Goal: Task Accomplishment & Management: Manage account settings

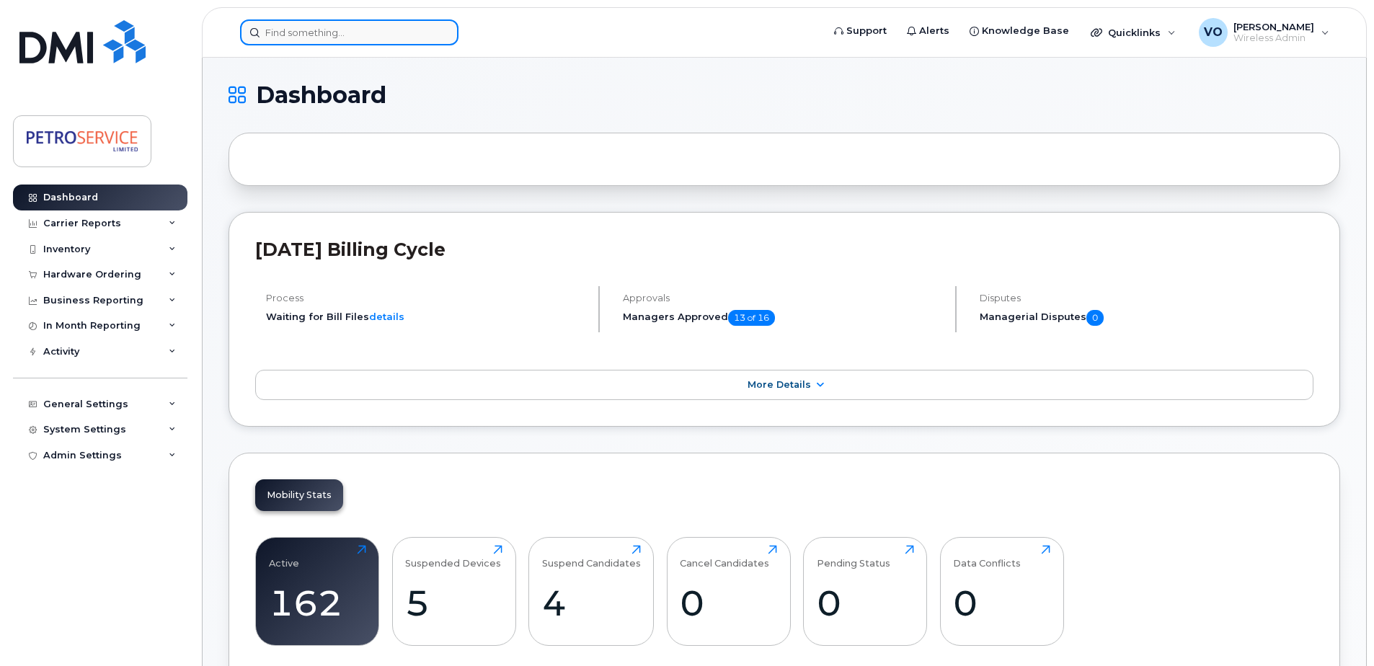
click at [327, 27] on input at bounding box center [349, 32] width 218 height 26
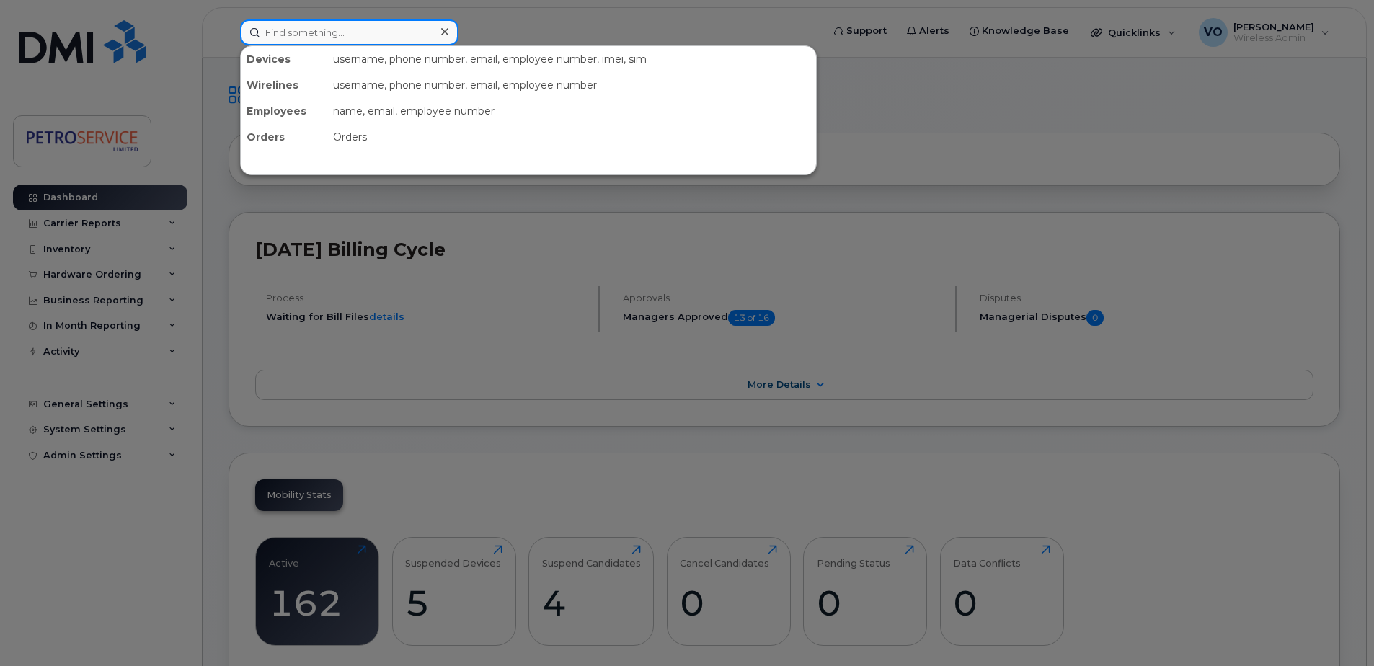
paste input "89302610104394734541"
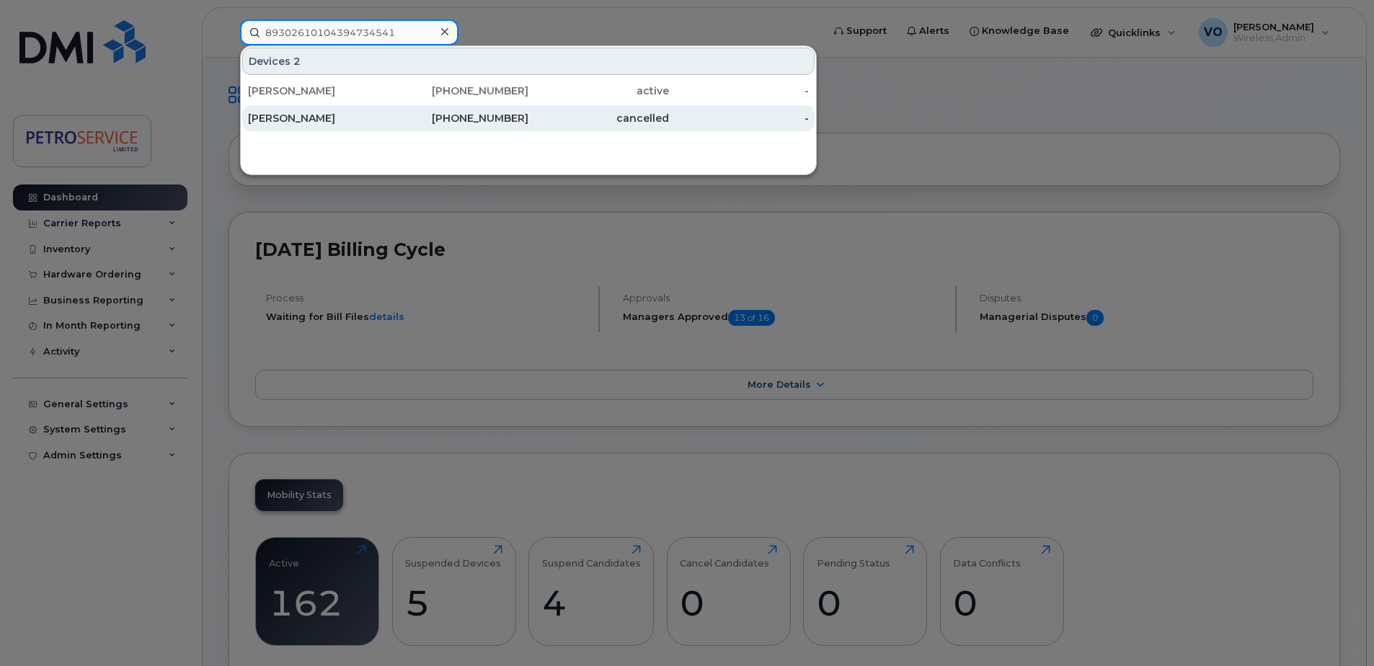
type input "89302610104394734541"
click at [343, 115] on div "[PERSON_NAME]" at bounding box center [318, 118] width 141 height 14
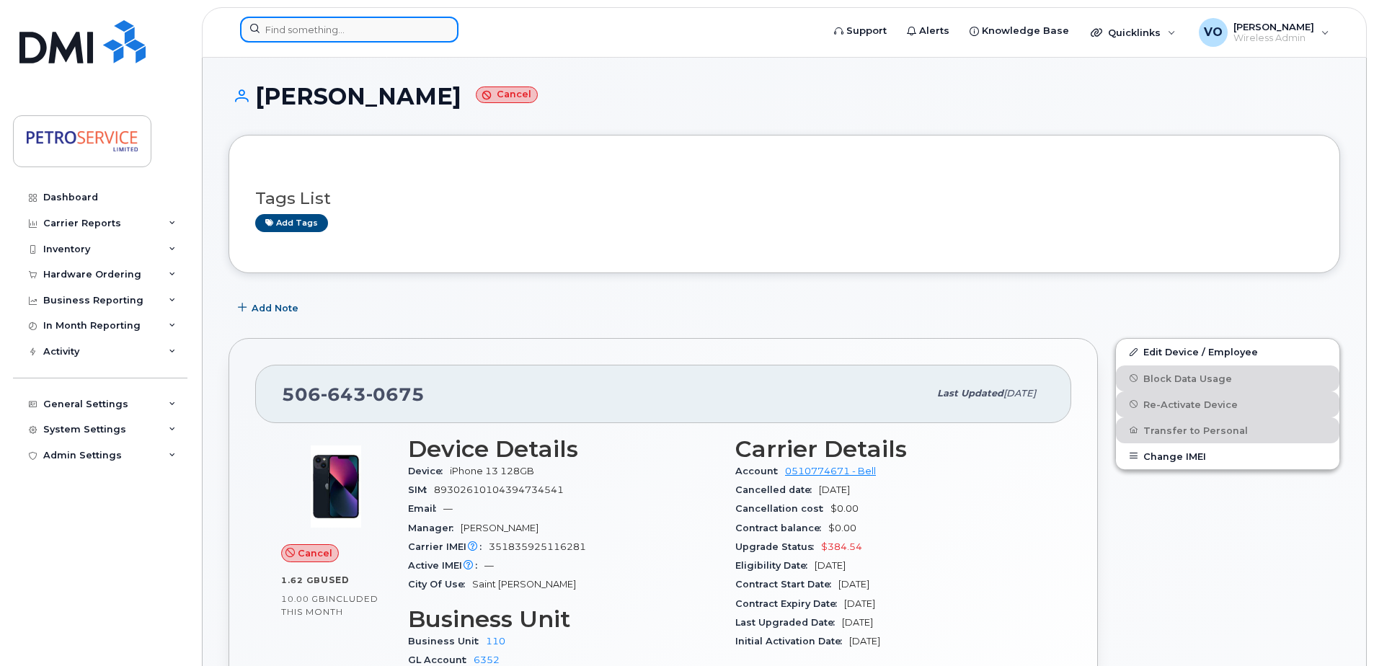
click at [299, 30] on input at bounding box center [349, 30] width 218 height 26
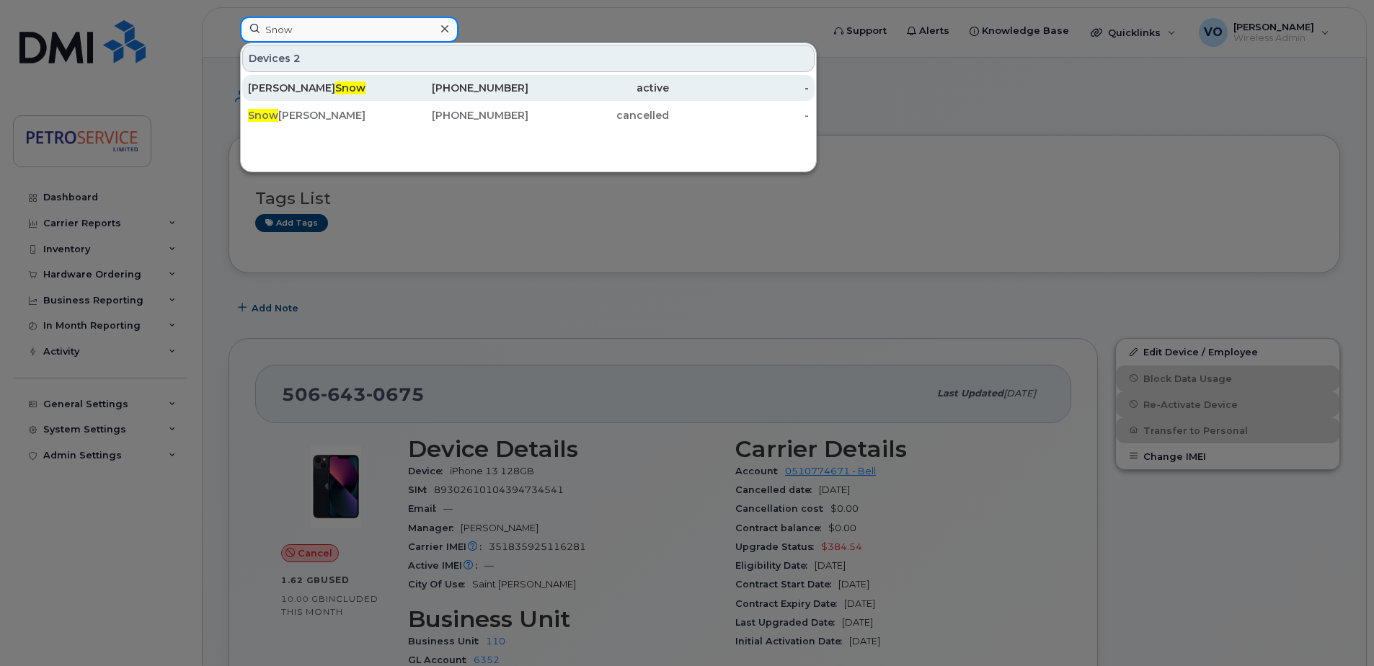
type input "Snow"
click at [336, 91] on div "James Snow" at bounding box center [318, 88] width 141 height 14
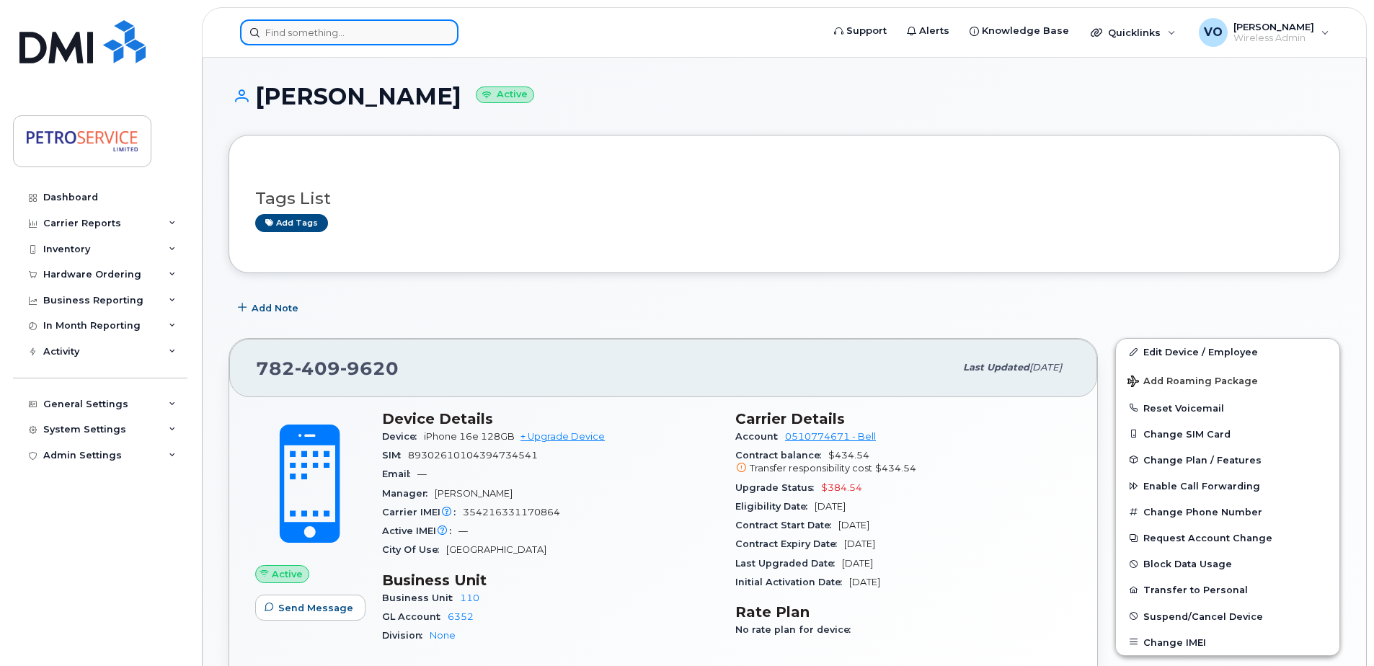
click at [320, 30] on input at bounding box center [349, 32] width 218 height 26
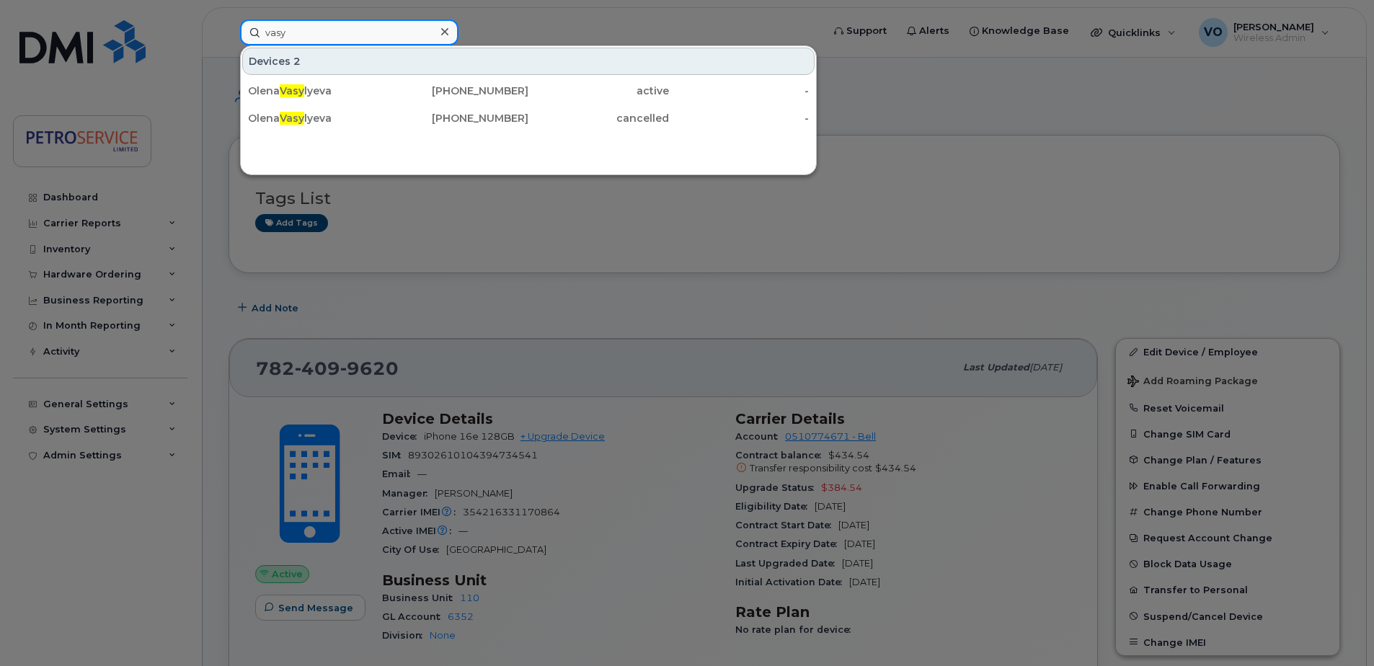
drag, startPoint x: 318, startPoint y: 32, endPoint x: 150, endPoint y: 17, distance: 168.7
click at [229, 19] on div "vasy Devices 2 Olena Vasy lyeva 506-271-0622 active - Olena Vasy lyeva 902-399-…" at bounding box center [527, 32] width 596 height 26
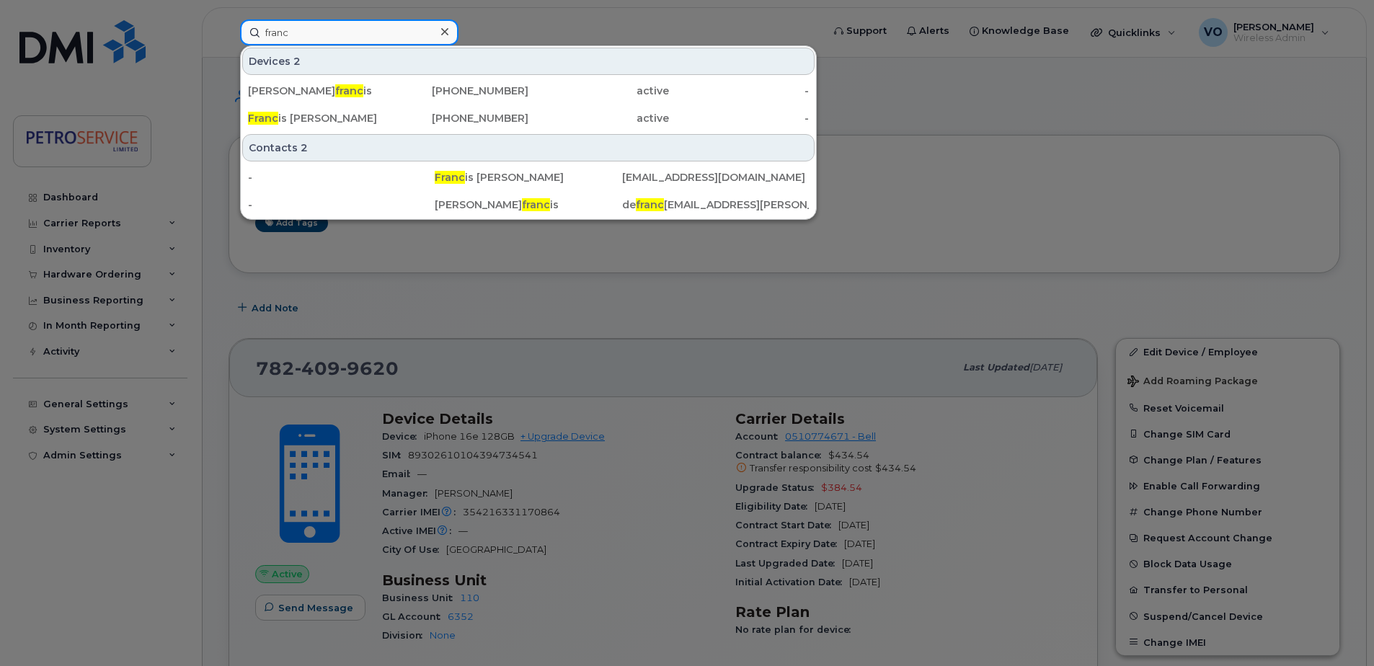
drag, startPoint x: 320, startPoint y: 35, endPoint x: 145, endPoint y: 4, distance: 177.9
click at [229, 19] on div "franc Devices 2 Katrina De franc is 506-645-9812 active - Franc is Gough 780-98…" at bounding box center [527, 32] width 596 height 26
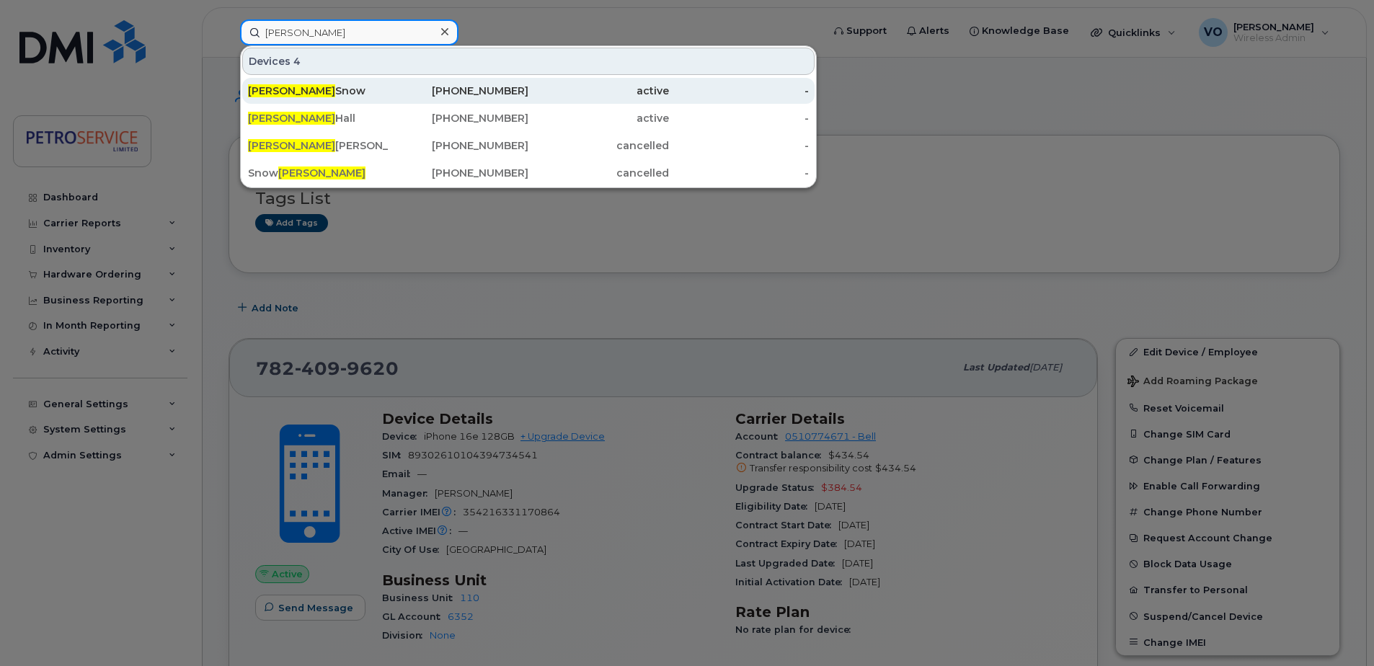
type input "james"
click at [337, 95] on div "James Snow" at bounding box center [318, 91] width 141 height 14
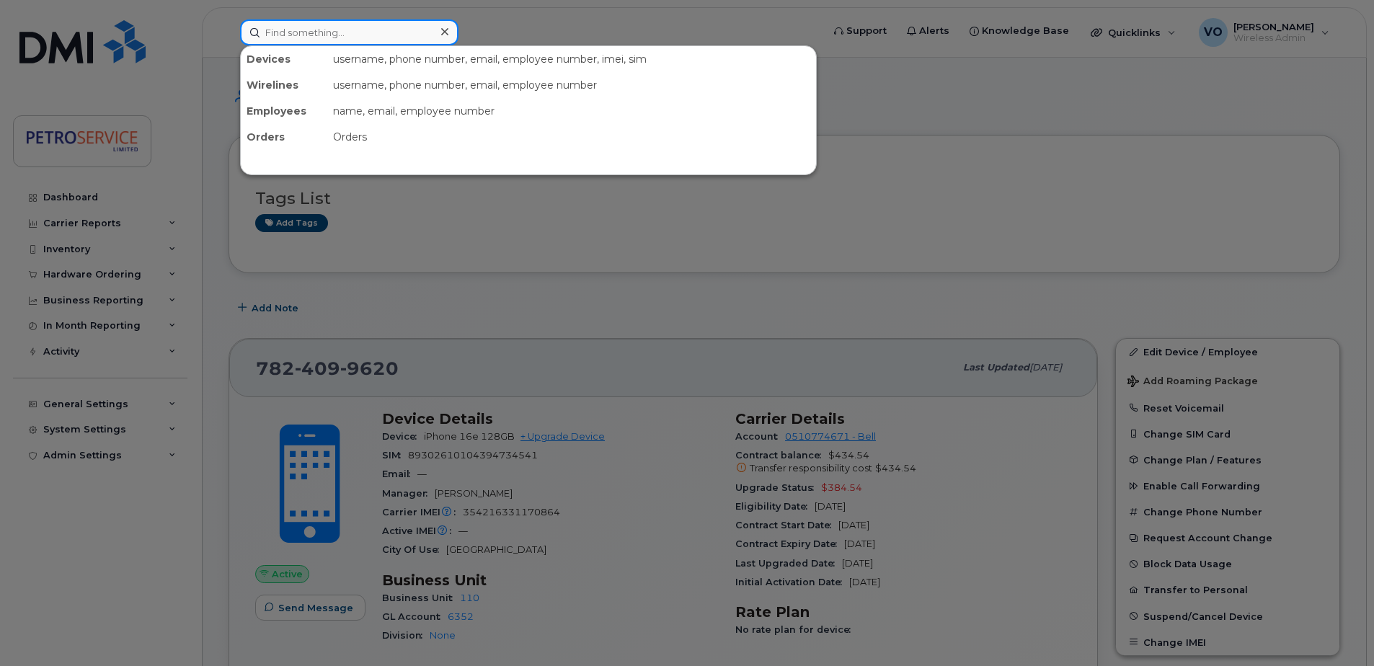
click at [281, 31] on input at bounding box center [349, 32] width 218 height 26
paste input "89302610207414129152"
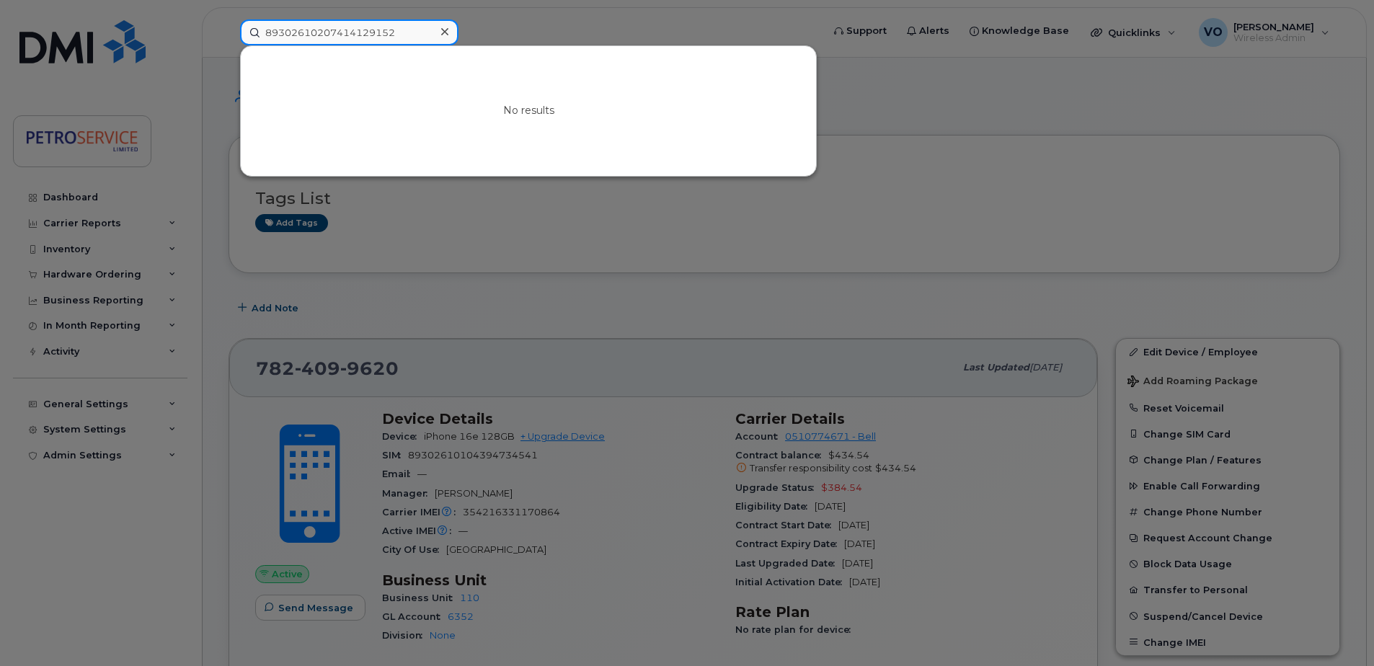
drag, startPoint x: 103, startPoint y: 17, endPoint x: 84, endPoint y: 13, distance: 19.8
click at [229, 19] on div "89302610207414129152 No results" at bounding box center [527, 32] width 596 height 26
paste input "[PHONE_NUMBER]"
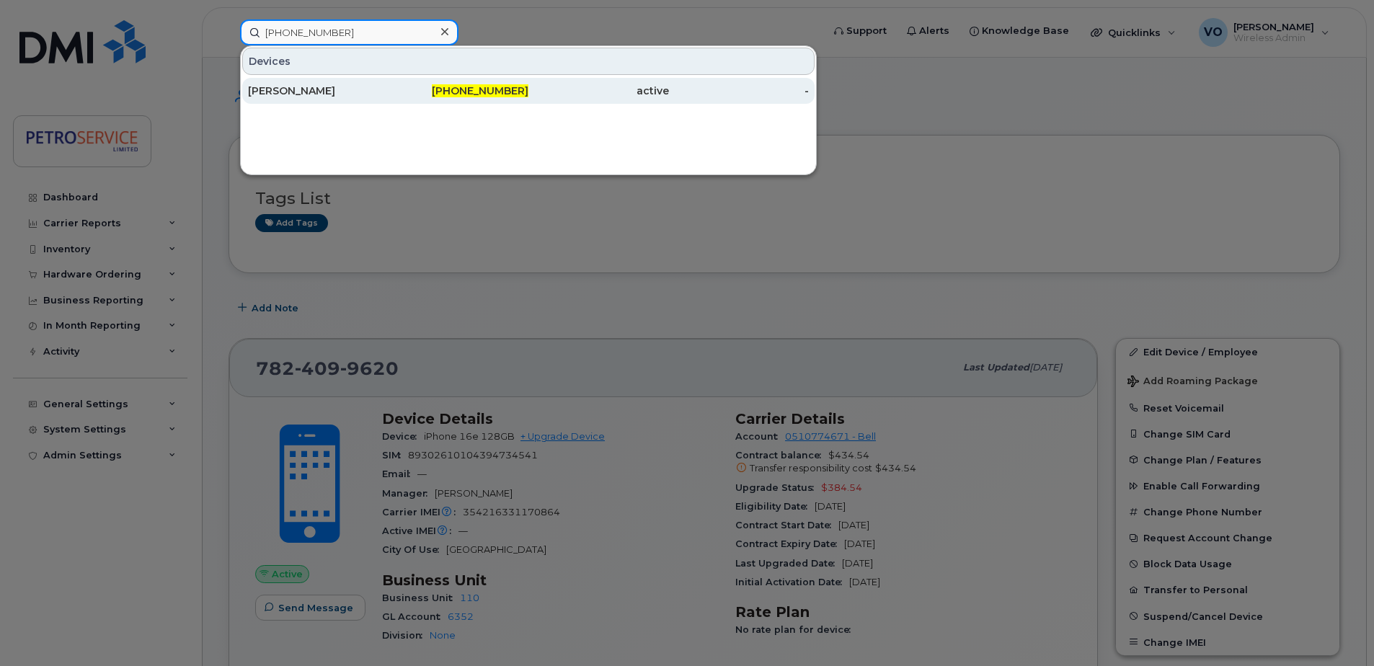
type input "782-409-9620"
click at [275, 90] on div "[PERSON_NAME]" at bounding box center [318, 91] width 141 height 14
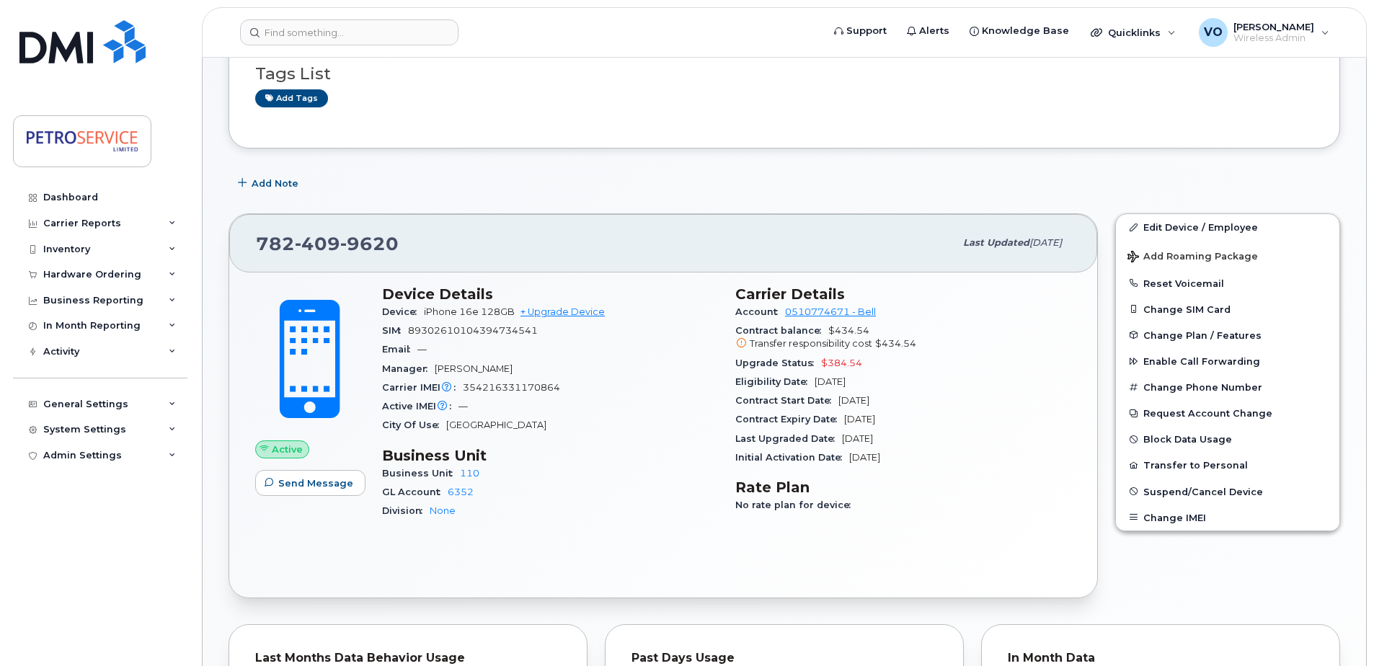
scroll to position [144, 0]
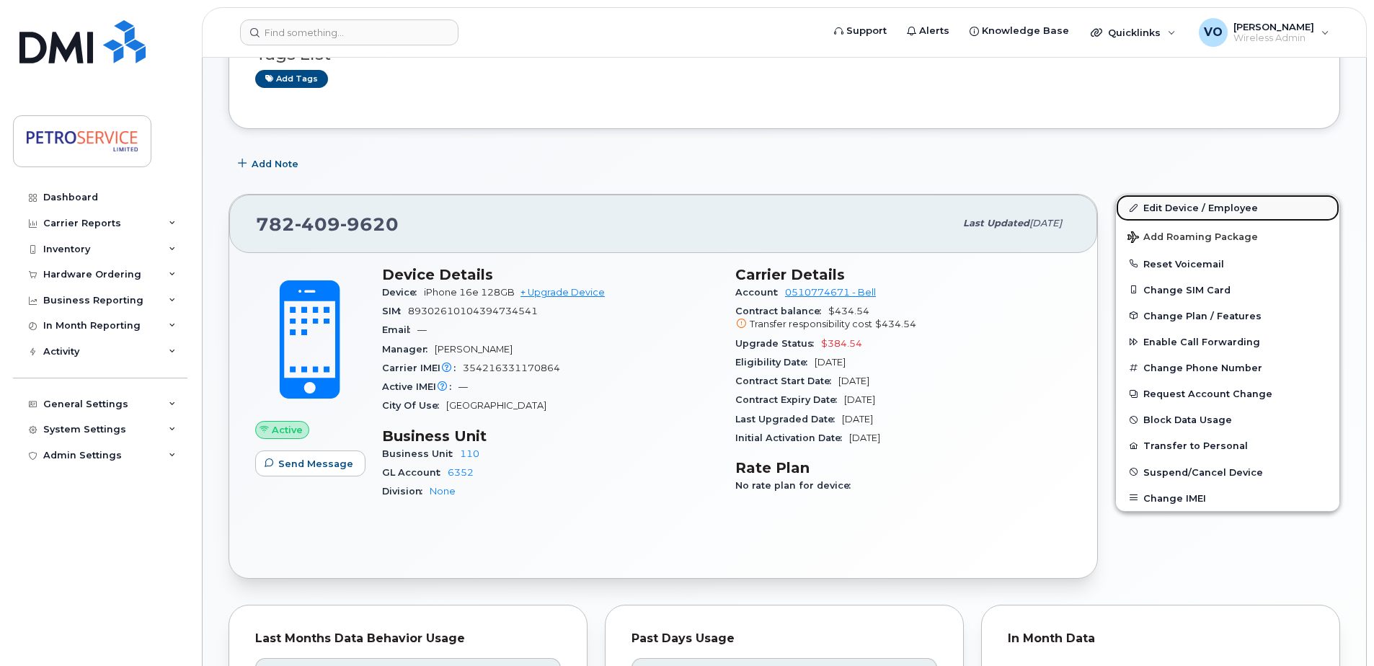
click at [1212, 204] on link "Edit Device / Employee" at bounding box center [1228, 208] width 224 height 26
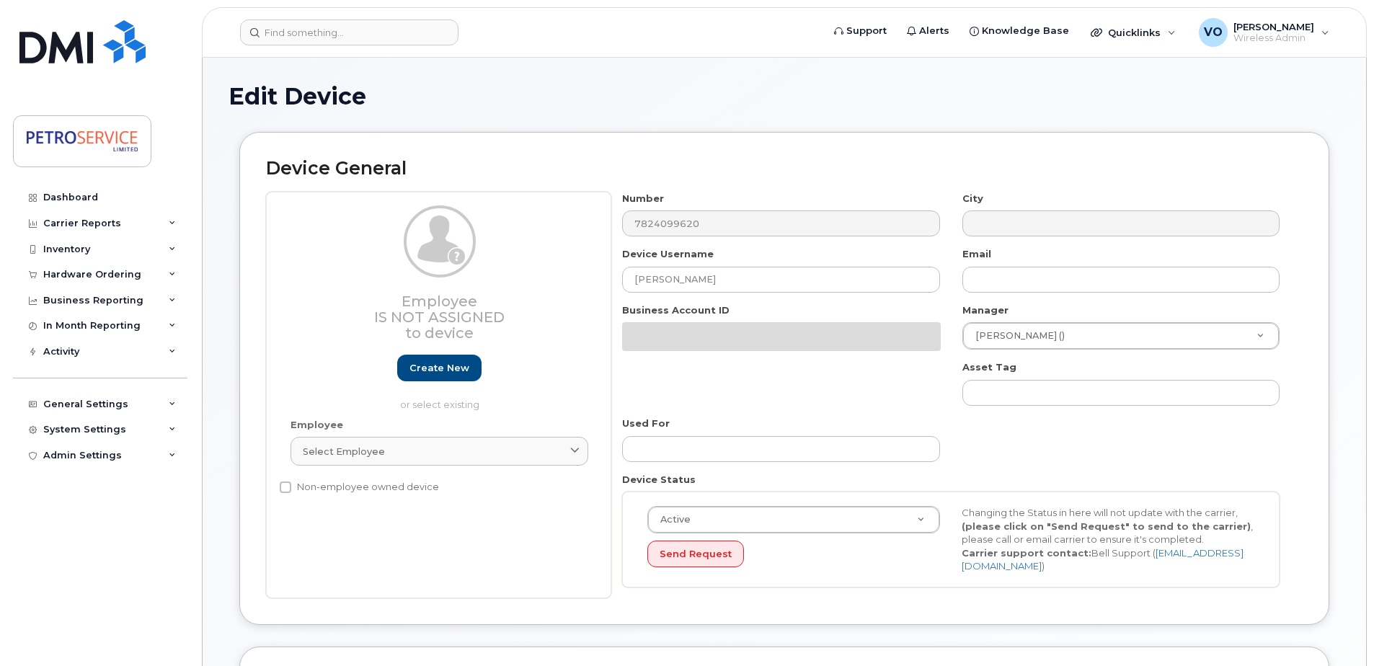
select select "4468792"
select select "4468800"
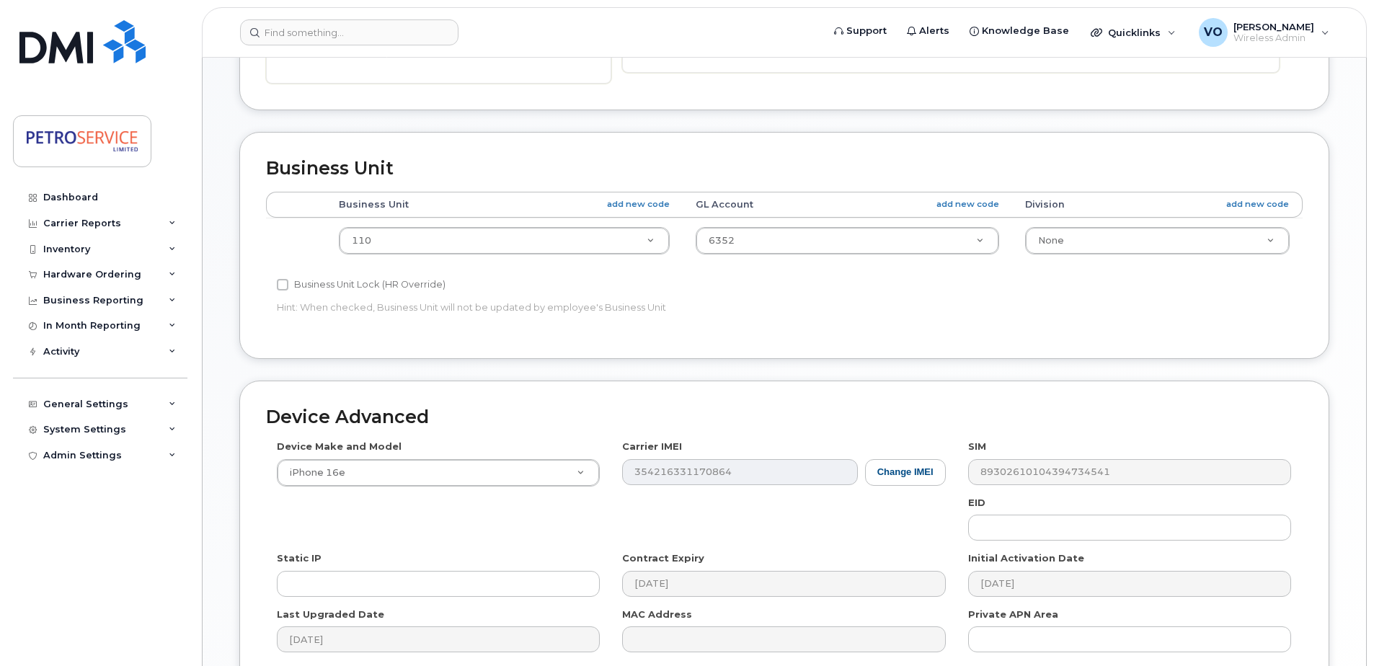
scroll to position [505, 0]
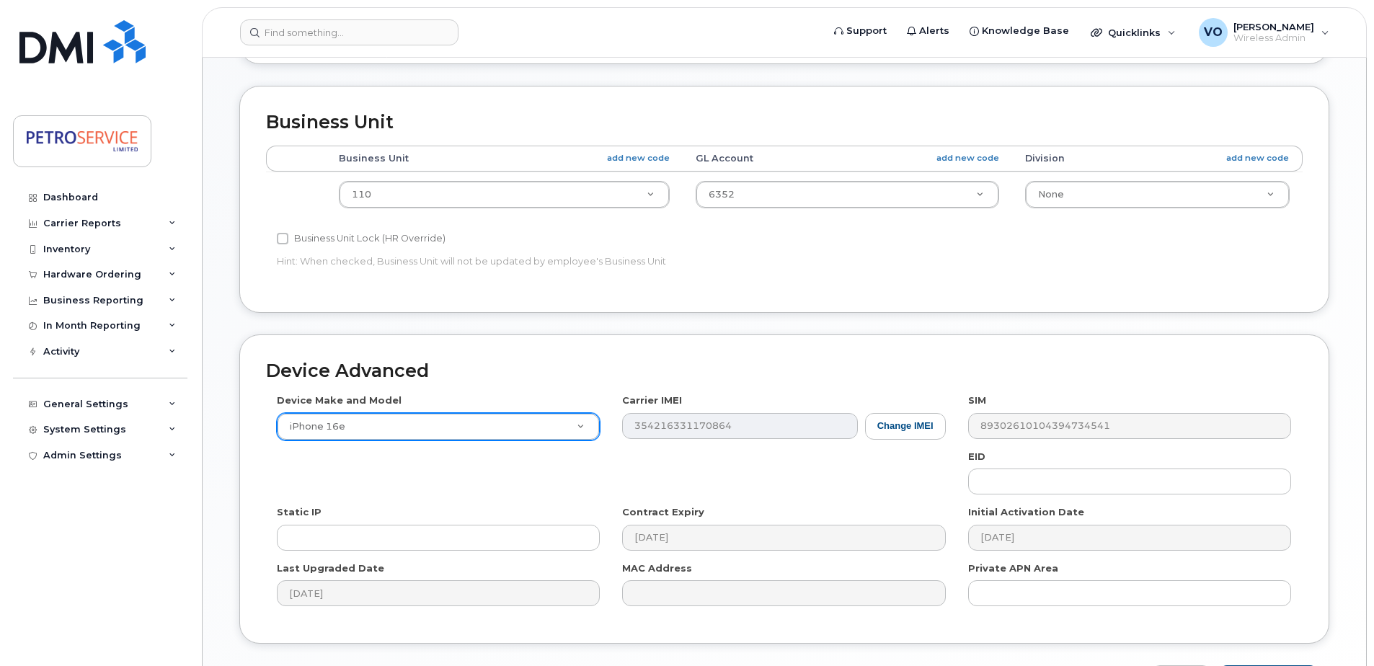
click at [541, 416] on div "Device Make and Model iPhone 16e Android TCL 502 Watch Apple Watch S9 41mm Andr…" at bounding box center [784, 506] width 1037 height 224
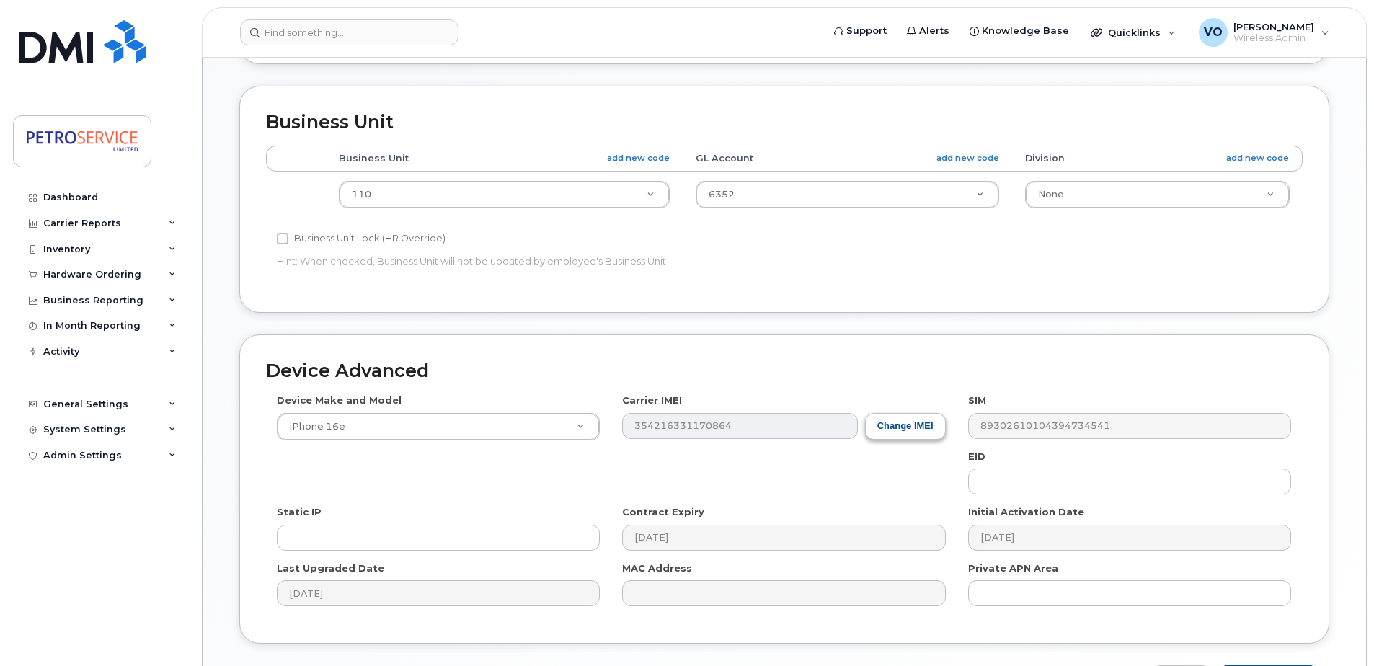
drag, startPoint x: 955, startPoint y: 432, endPoint x: 933, endPoint y: 431, distance: 22.4
click at [953, 432] on div "Carrier IMEI Change IMEI 354216331170864" at bounding box center [783, 416] width 345 height 45
click at [917, 426] on button "Change IMEI" at bounding box center [905, 426] width 81 height 27
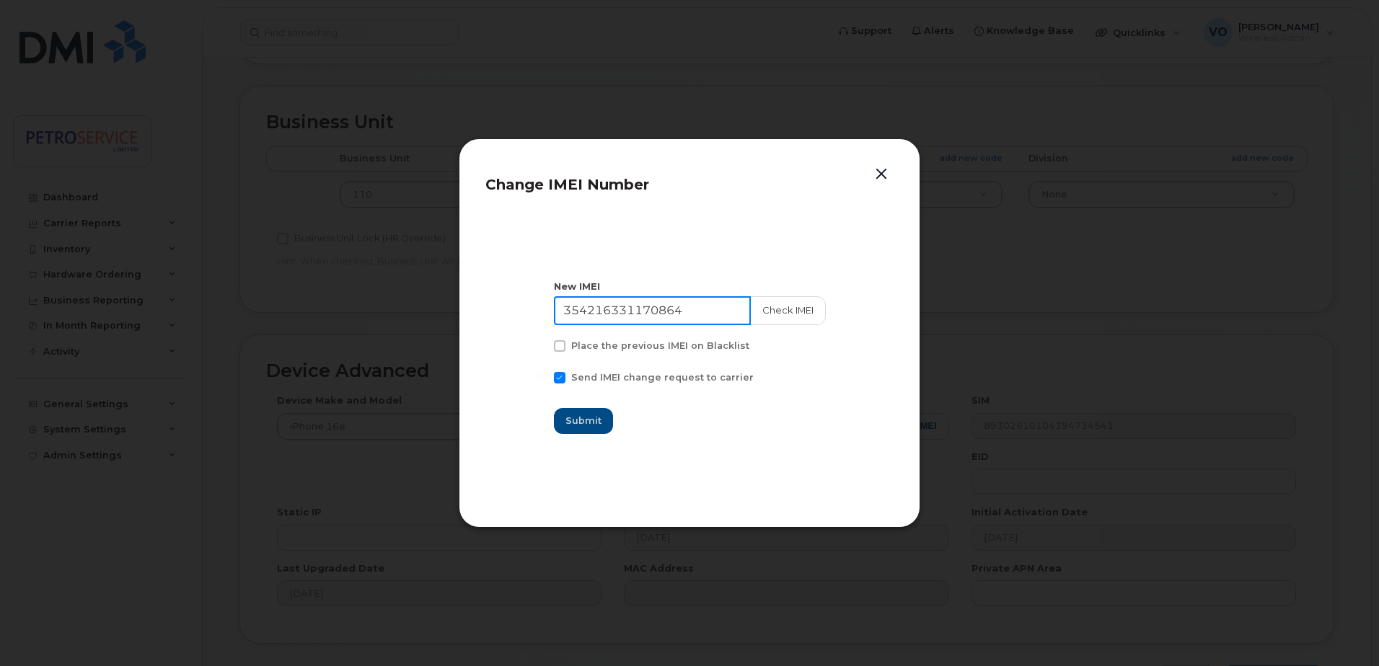
drag, startPoint x: 707, startPoint y: 312, endPoint x: 396, endPoint y: 255, distance: 316.0
click at [396, 255] on div "Change IMEI Number New IMEI 354216331170864 Check IMEI Place the previous IMEI …" at bounding box center [689, 333] width 1379 height 666
paste input "0702697557368"
type input "350702697557368"
click at [782, 308] on button "Check IMEI" at bounding box center [787, 310] width 76 height 29
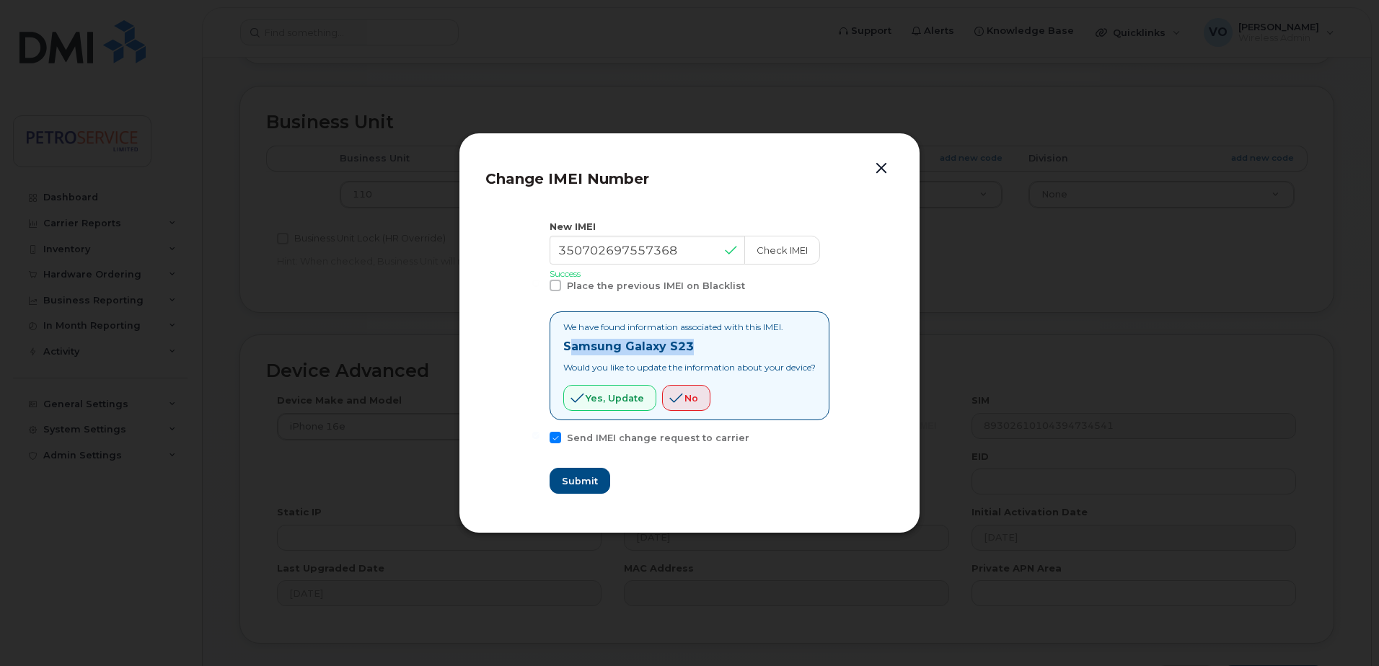
drag, startPoint x: 698, startPoint y: 348, endPoint x: 562, endPoint y: 348, distance: 136.3
click at [563, 348] on p "Samsung Galaxy S23" at bounding box center [689, 347] width 252 height 17
drag, startPoint x: 562, startPoint y: 348, endPoint x: 684, endPoint y: 350, distance: 121.9
click at [681, 353] on strong "Samsung Galaxy S23" at bounding box center [628, 347] width 131 height 14
click at [686, 345] on p "Samsung Galaxy S23" at bounding box center [689, 347] width 252 height 17
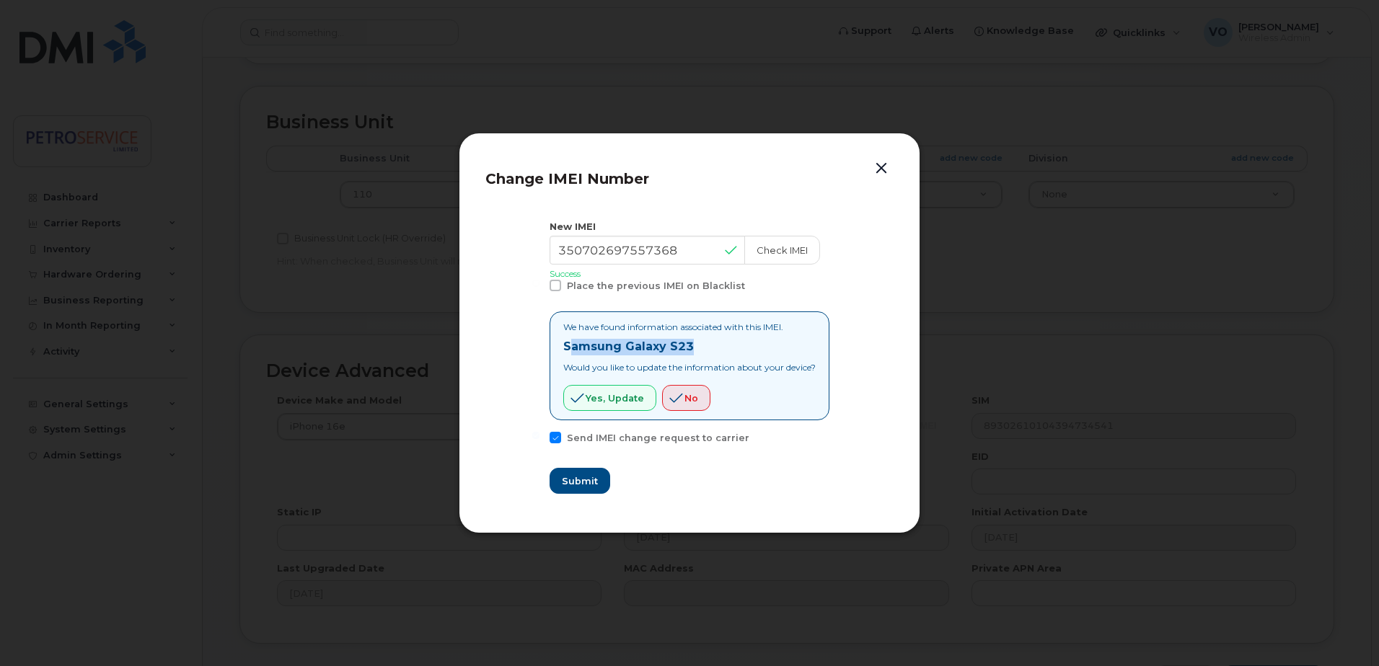
click at [688, 348] on p "Samsung Galaxy S23" at bounding box center [689, 347] width 252 height 17
click at [682, 346] on strong "Samsung Galaxy S23" at bounding box center [628, 347] width 131 height 14
drag, startPoint x: 554, startPoint y: 345, endPoint x: 693, endPoint y: 346, distance: 139.2
click at [693, 346] on div "We have found information associated with this IMEI. Samsung Galaxy S23 Would y…" at bounding box center [689, 366] width 280 height 109
copy strong "Samsung Galaxy S23"
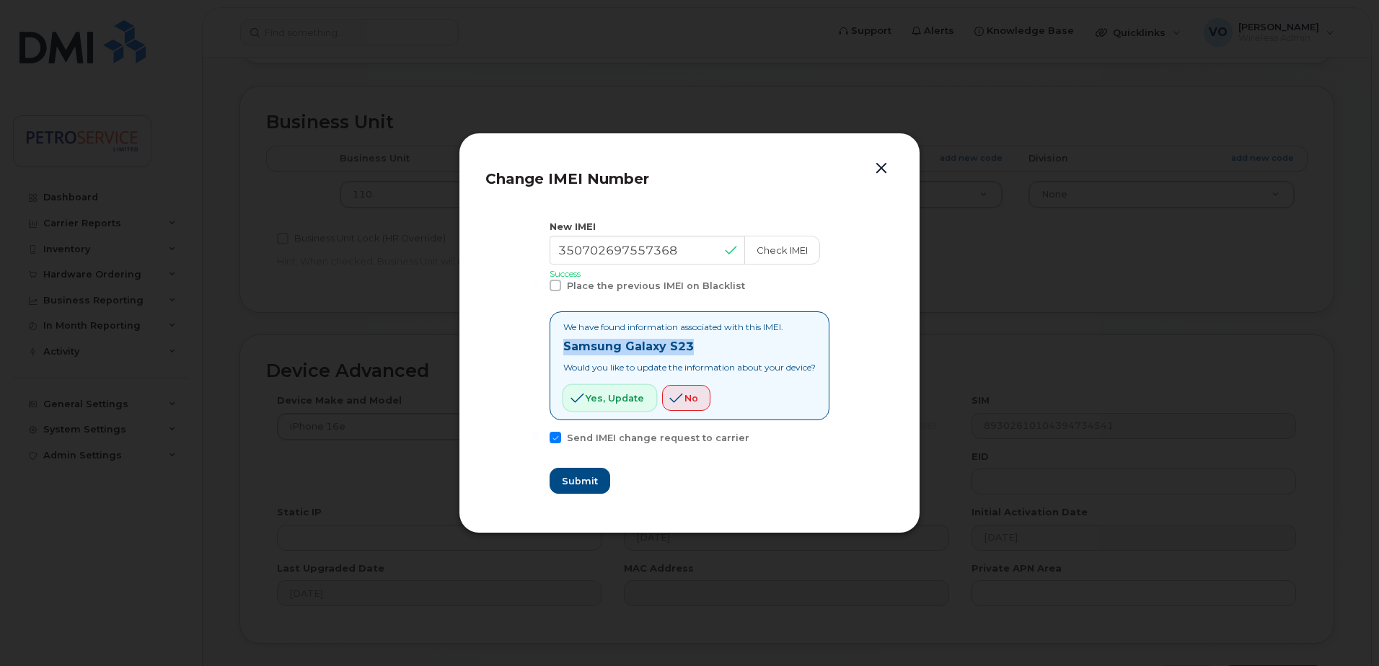
click at [598, 402] on span "Yes, update" at bounding box center [615, 399] width 58 height 14
click at [568, 477] on span "Submit" at bounding box center [579, 481] width 36 height 14
type input "350702697557368"
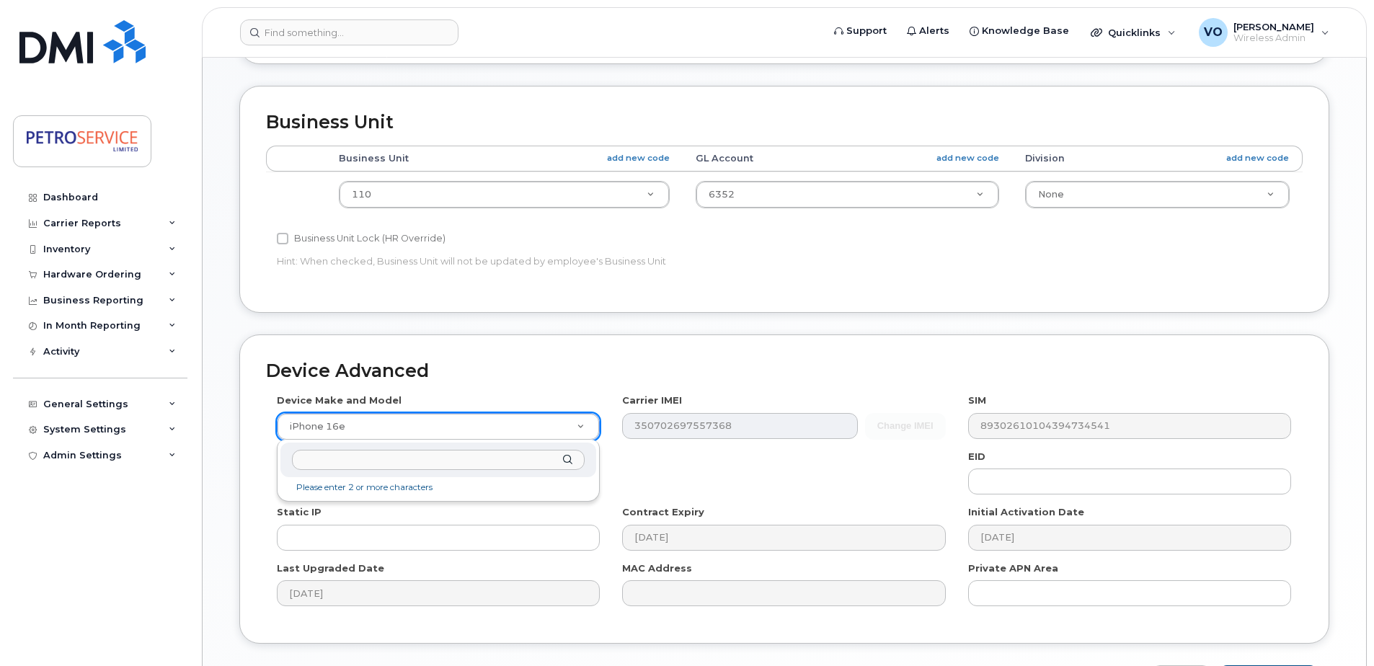
drag, startPoint x: 401, startPoint y: 441, endPoint x: 400, endPoint y: 466, distance: 24.5
click at [400, 445] on div "Please enter 2 or more characters" at bounding box center [438, 471] width 323 height 62
click at [400, 466] on input "text" at bounding box center [438, 460] width 293 height 21
paste input "Samsung Galaxy S23"
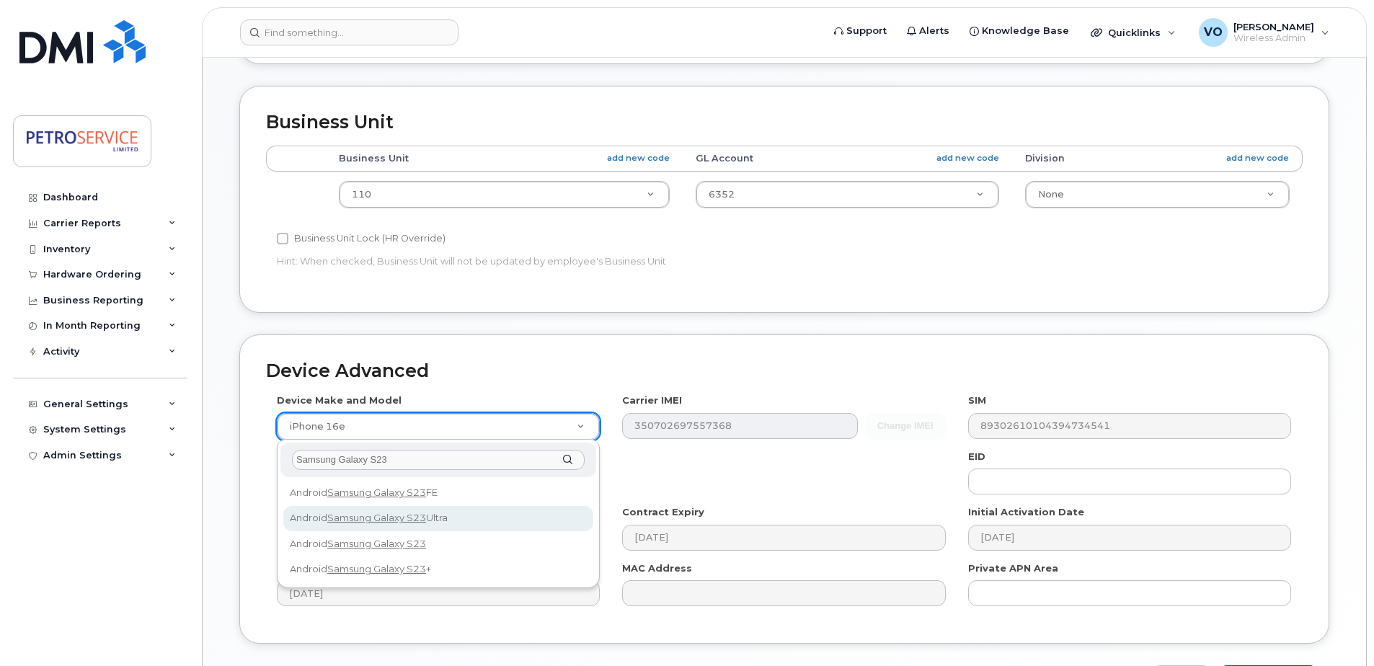
type input "Samsung Galaxy S23"
select select "2914"
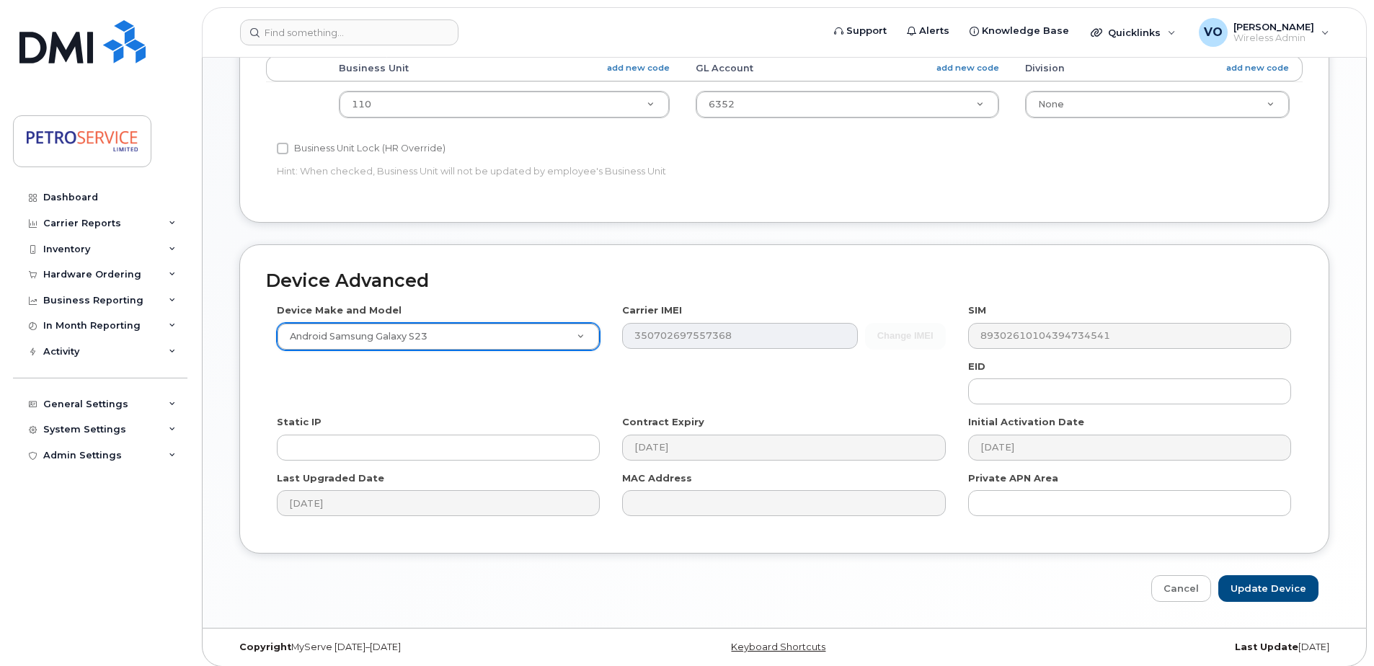
scroll to position [603, 0]
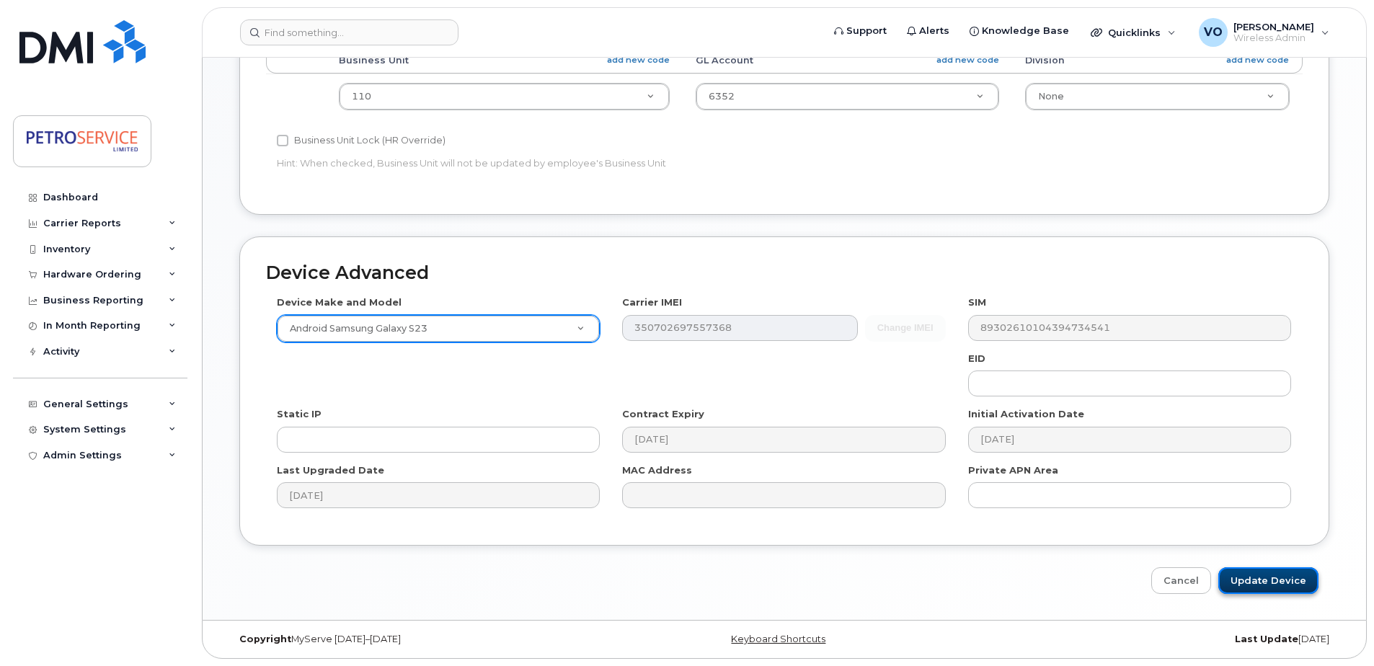
click at [1255, 578] on input "Update Device" at bounding box center [1269, 581] width 100 height 27
type input "Saving..."
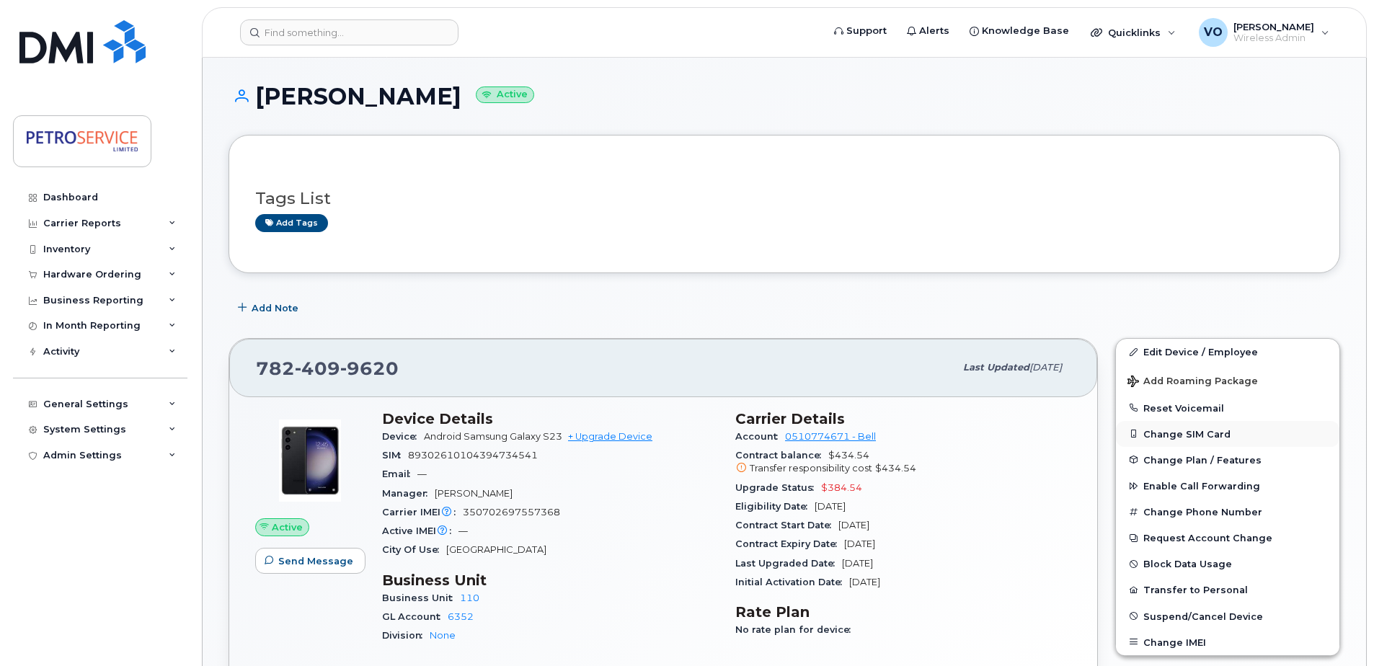
click at [1179, 429] on button "Change SIM Card" at bounding box center [1228, 434] width 224 height 26
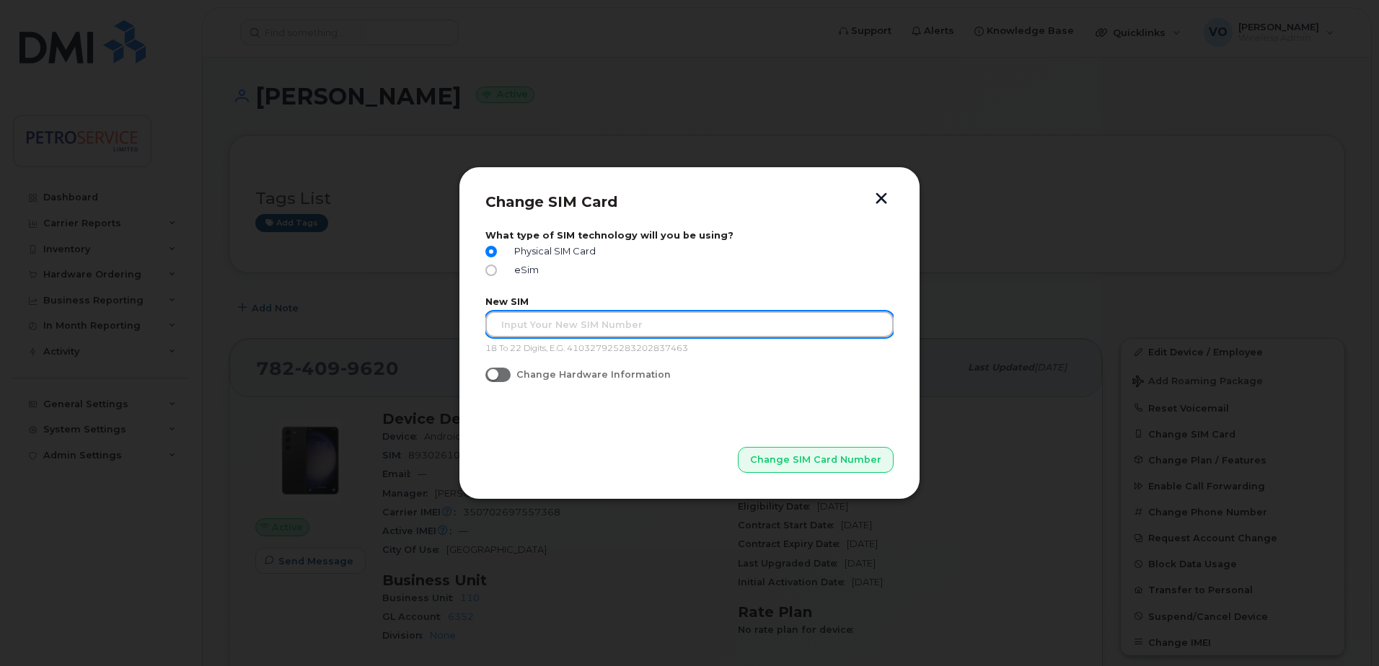
click at [552, 329] on input "text" at bounding box center [689, 325] width 408 height 26
paste input "89302610207414129152"
type input "89302610207414129152"
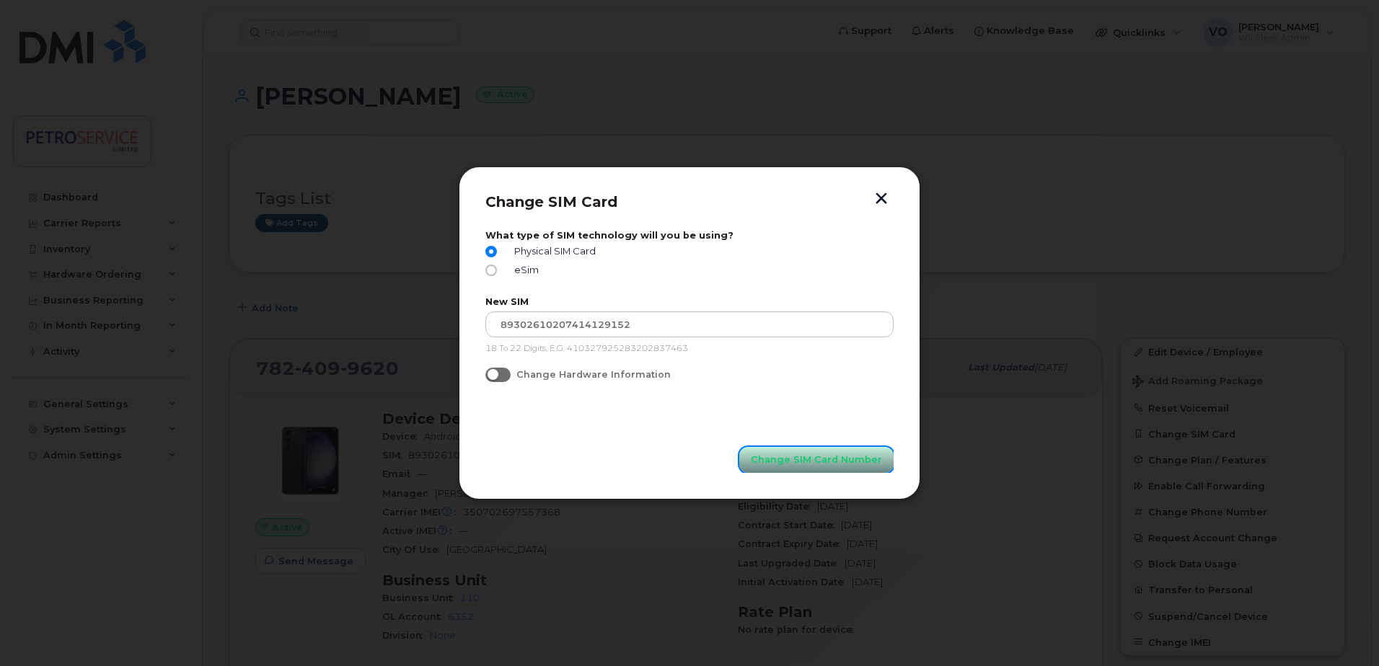
click at [842, 460] on span "Change SIM Card Number" at bounding box center [816, 460] width 131 height 14
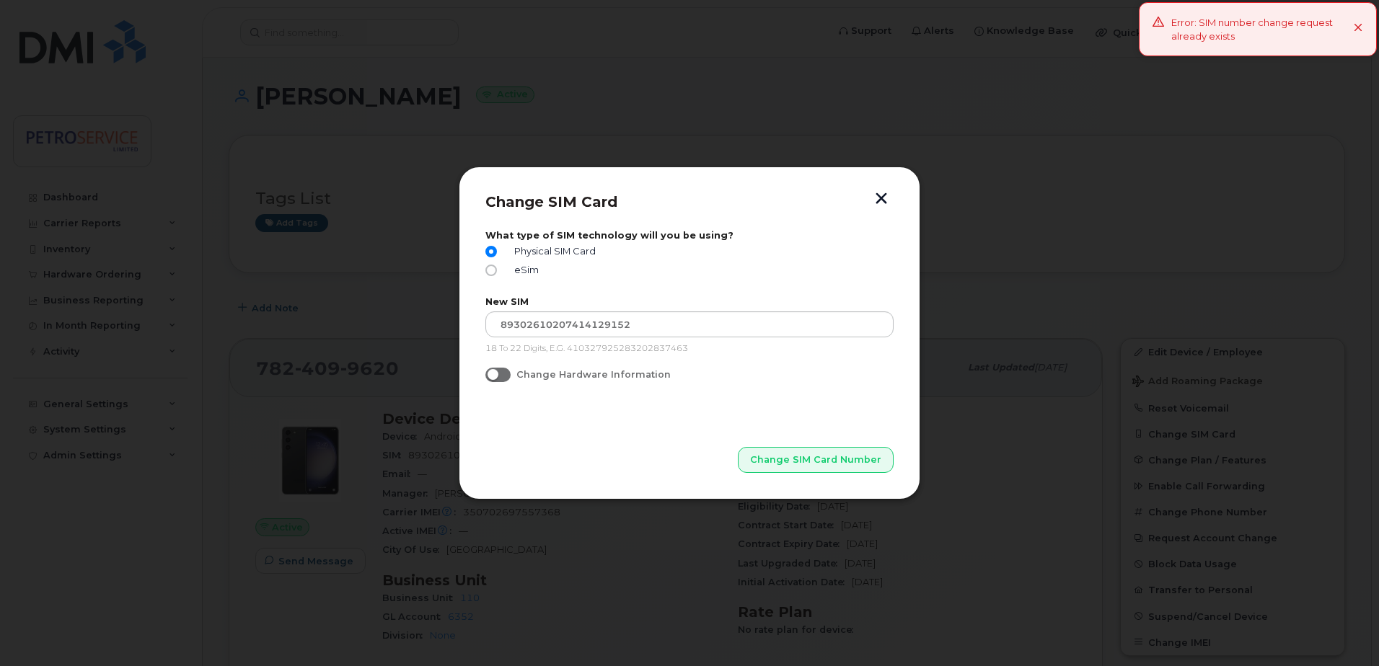
click at [880, 193] on button "button" at bounding box center [881, 200] width 22 height 15
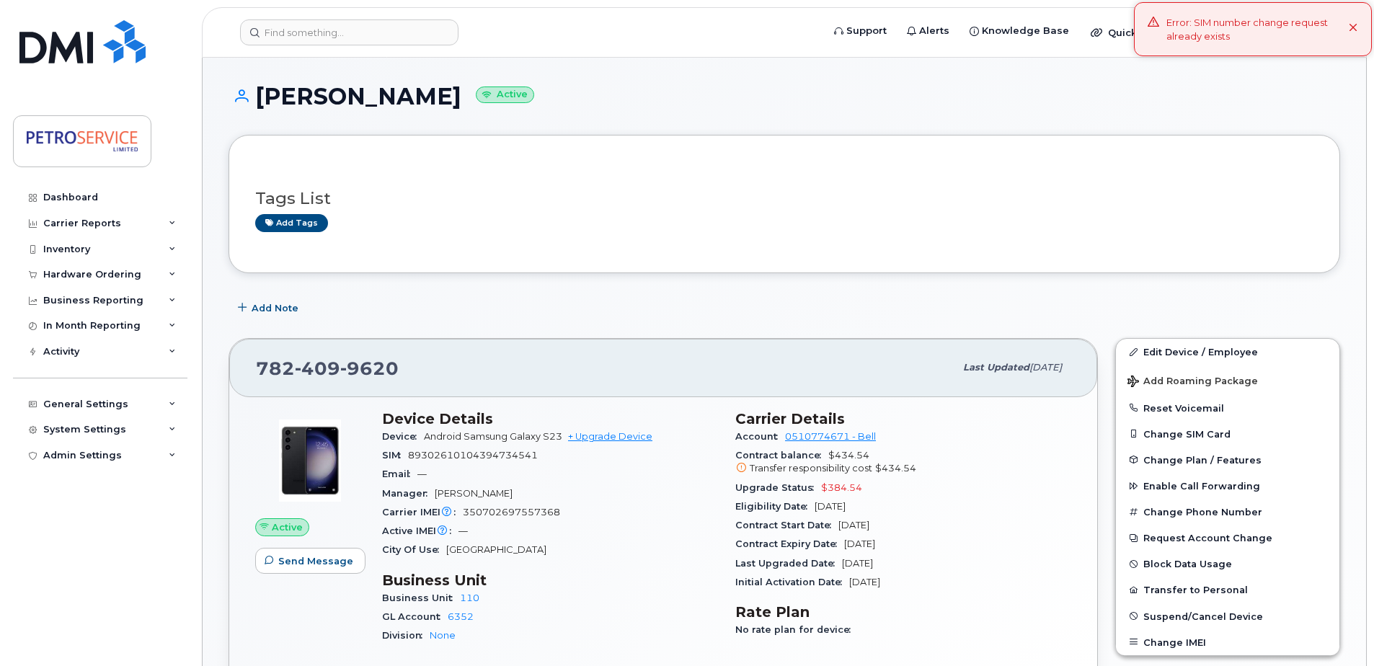
click at [1356, 26] on icon at bounding box center [1353, 28] width 9 height 9
